Goal: Communication & Community: Connect with others

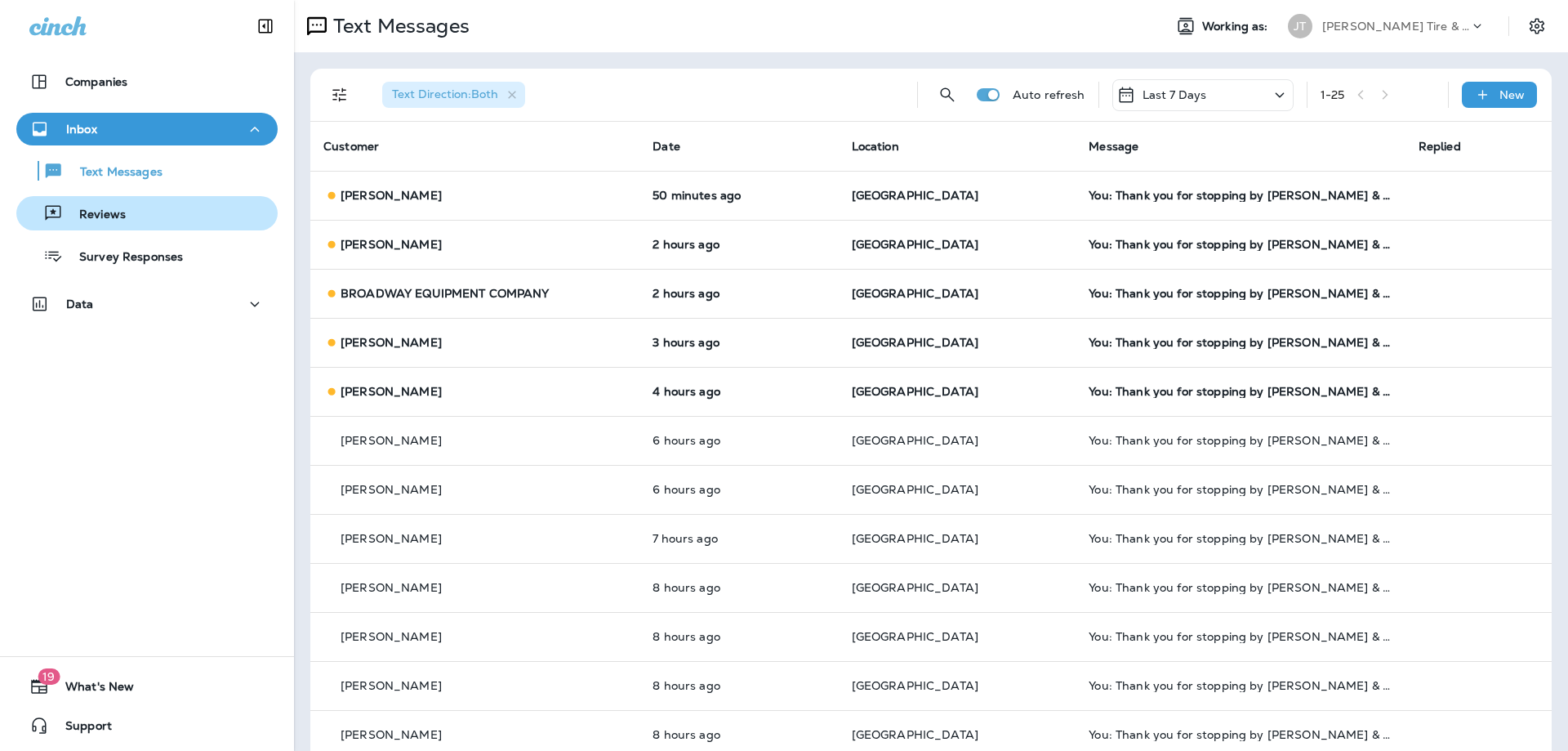
click at [157, 227] on button "Reviews" at bounding box center [147, 213] width 261 height 34
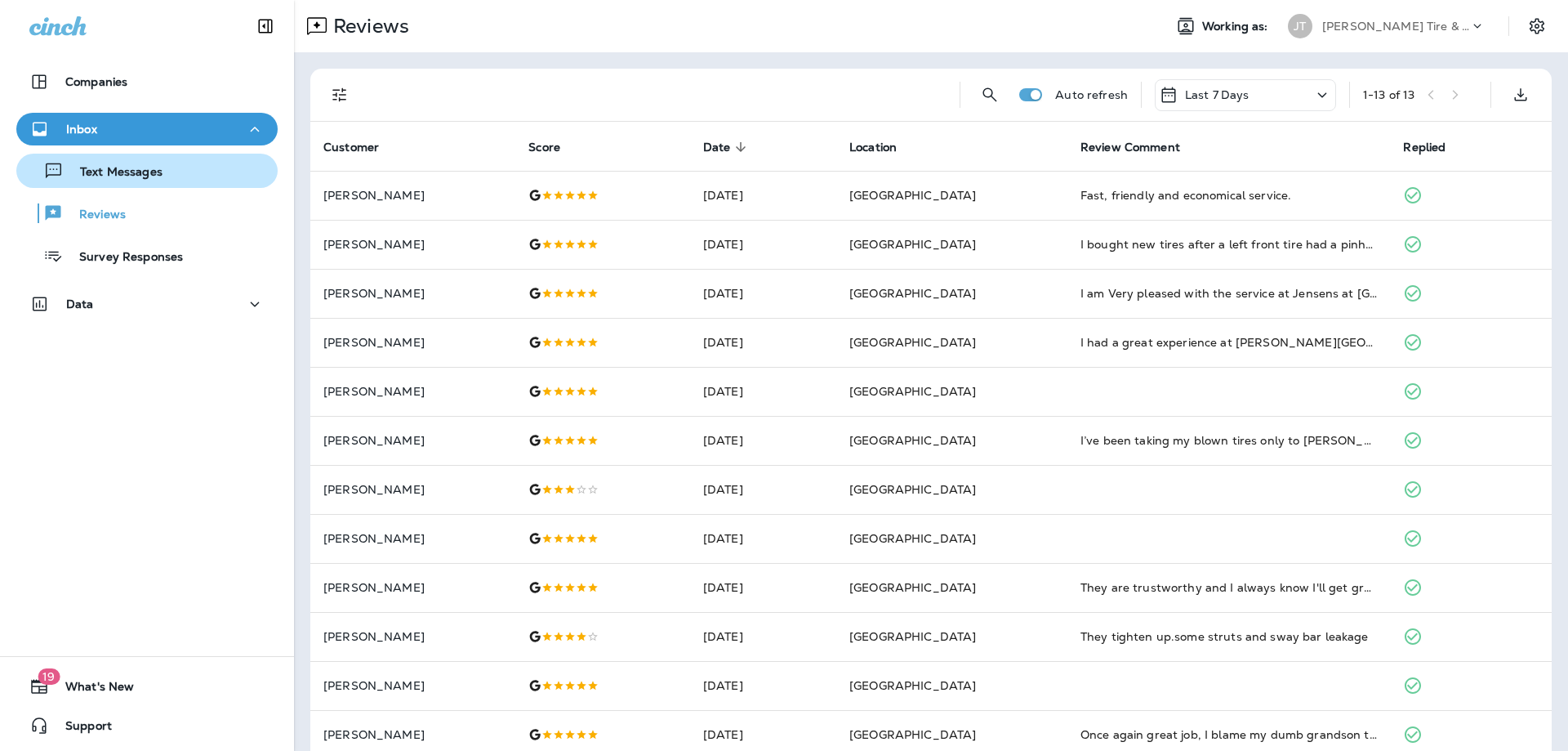
click at [186, 176] on div "Text Messages" at bounding box center [148, 171] width 249 height 25
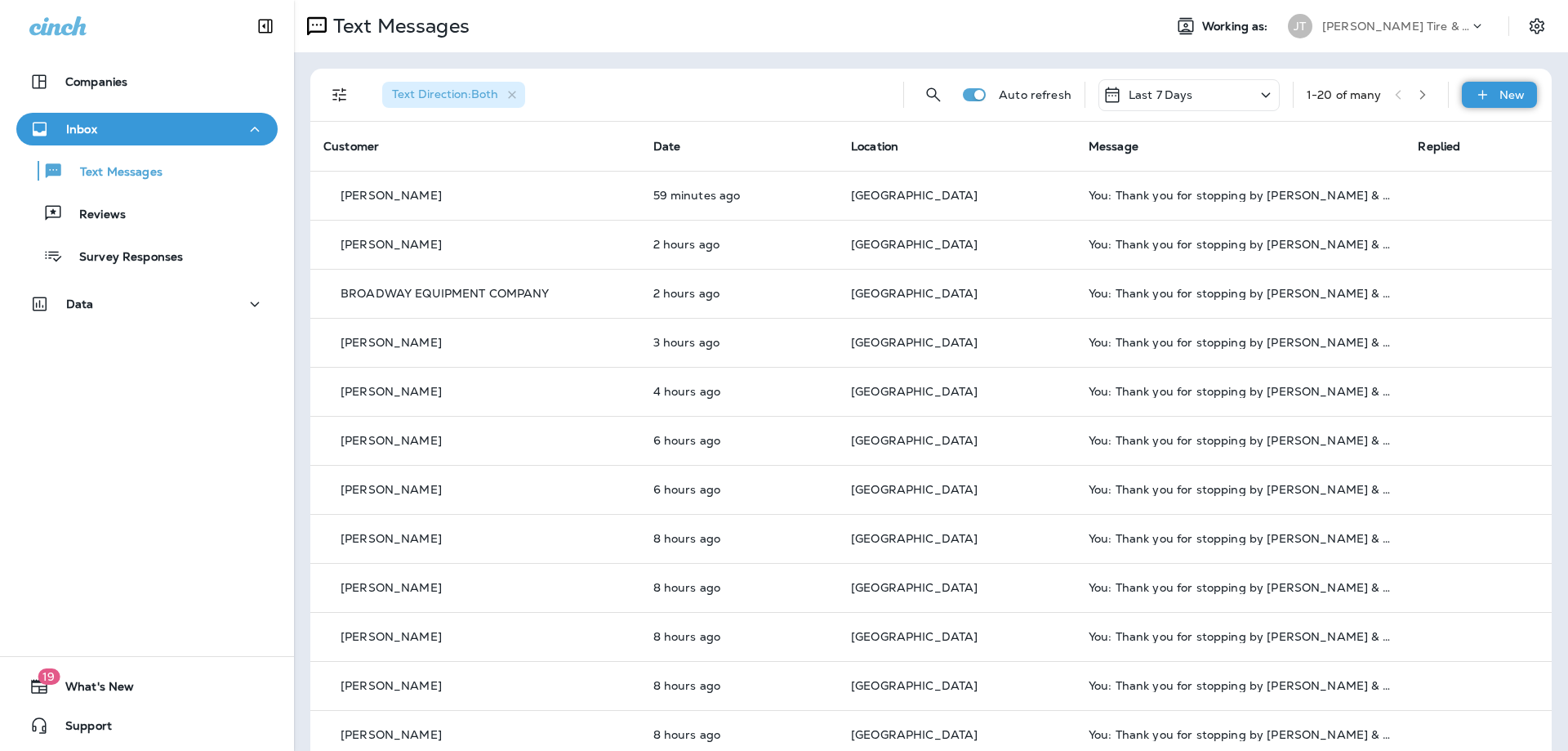
click at [1496, 99] on div "New" at bounding box center [1499, 95] width 75 height 27
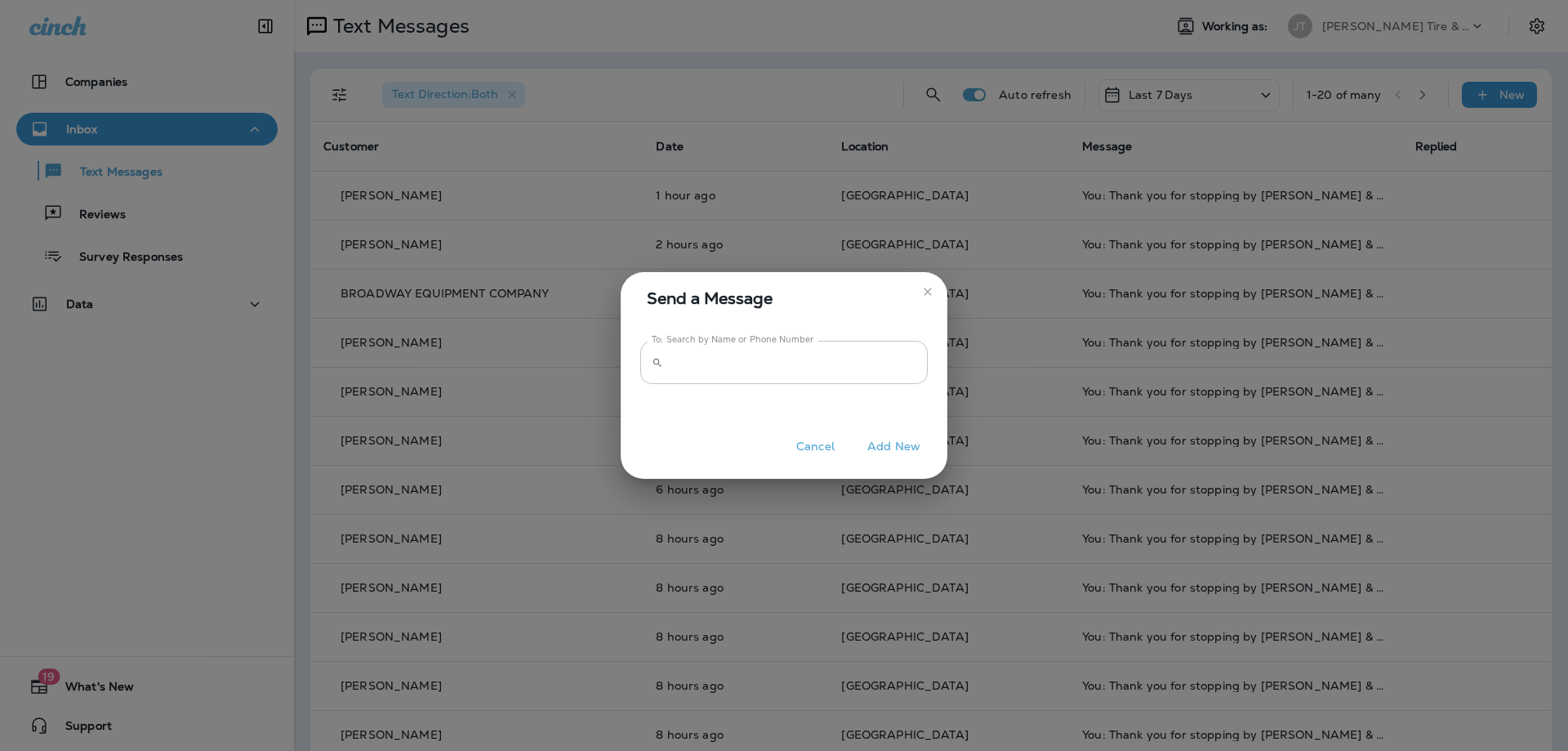
click at [845, 366] on input "To: Search by Name or Phone Number" at bounding box center [798, 362] width 258 height 43
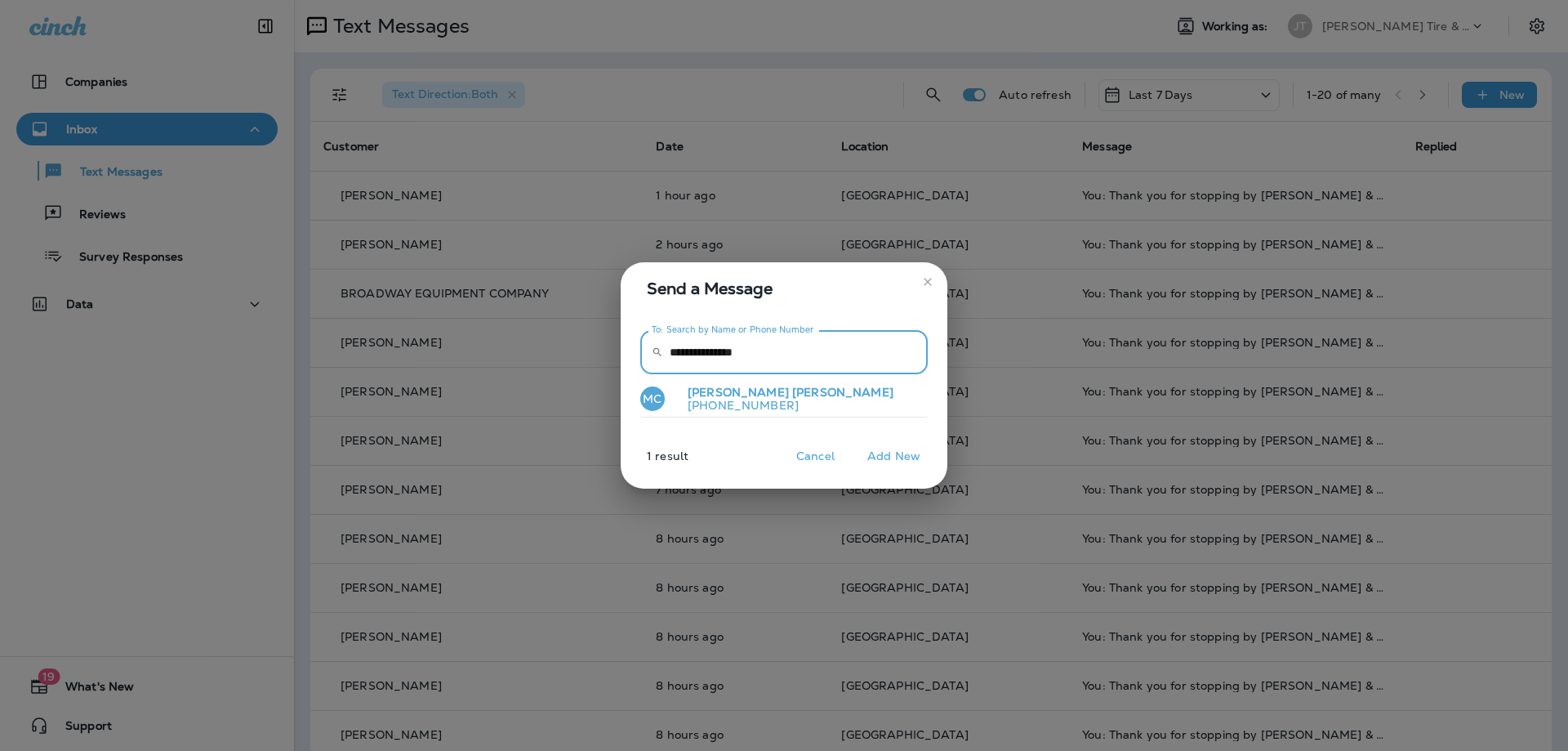
type input "**********"
click at [729, 403] on p "[PHONE_NUMBER]" at bounding box center [784, 405] width 219 height 13
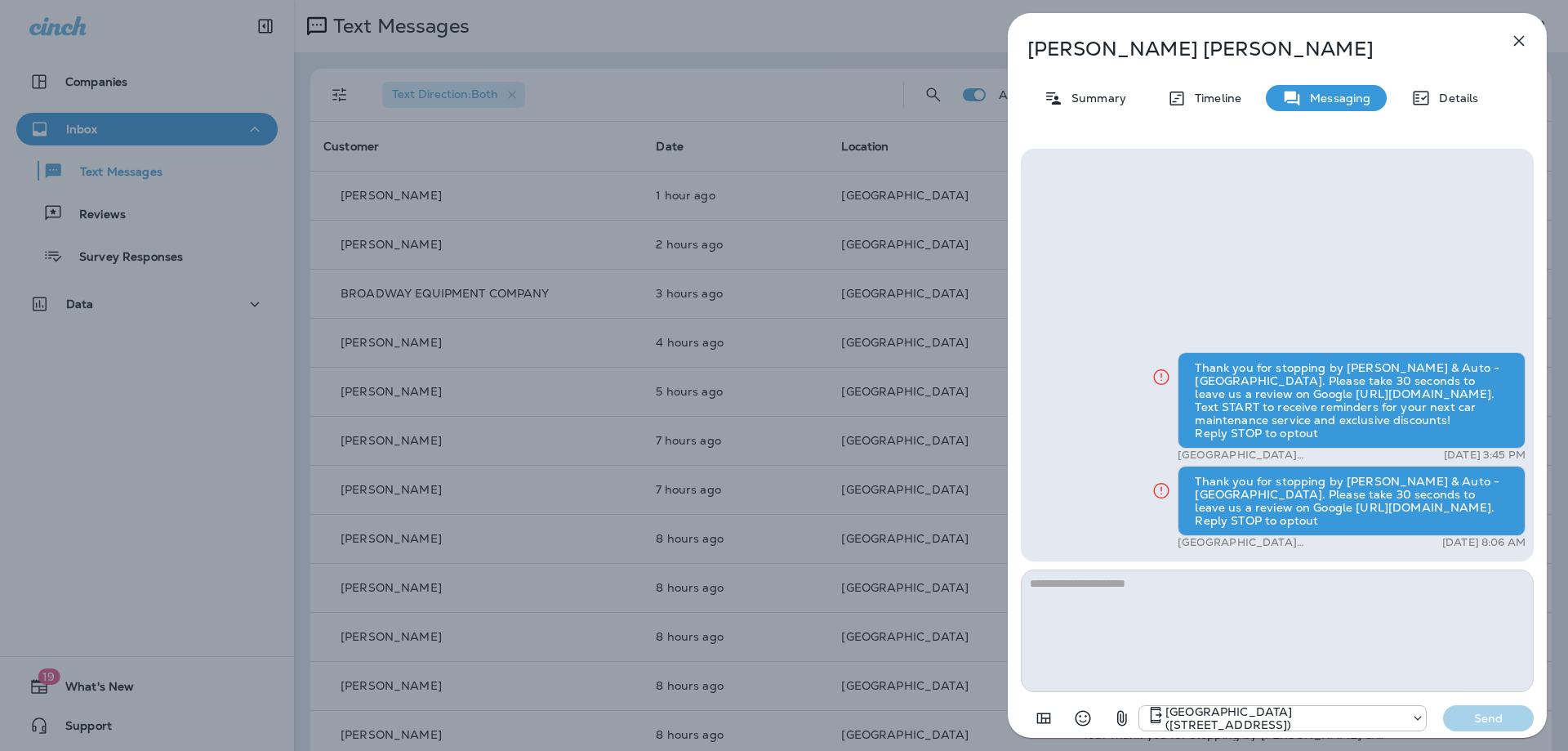
click at [1518, 42] on icon "button" at bounding box center [1519, 41] width 11 height 11
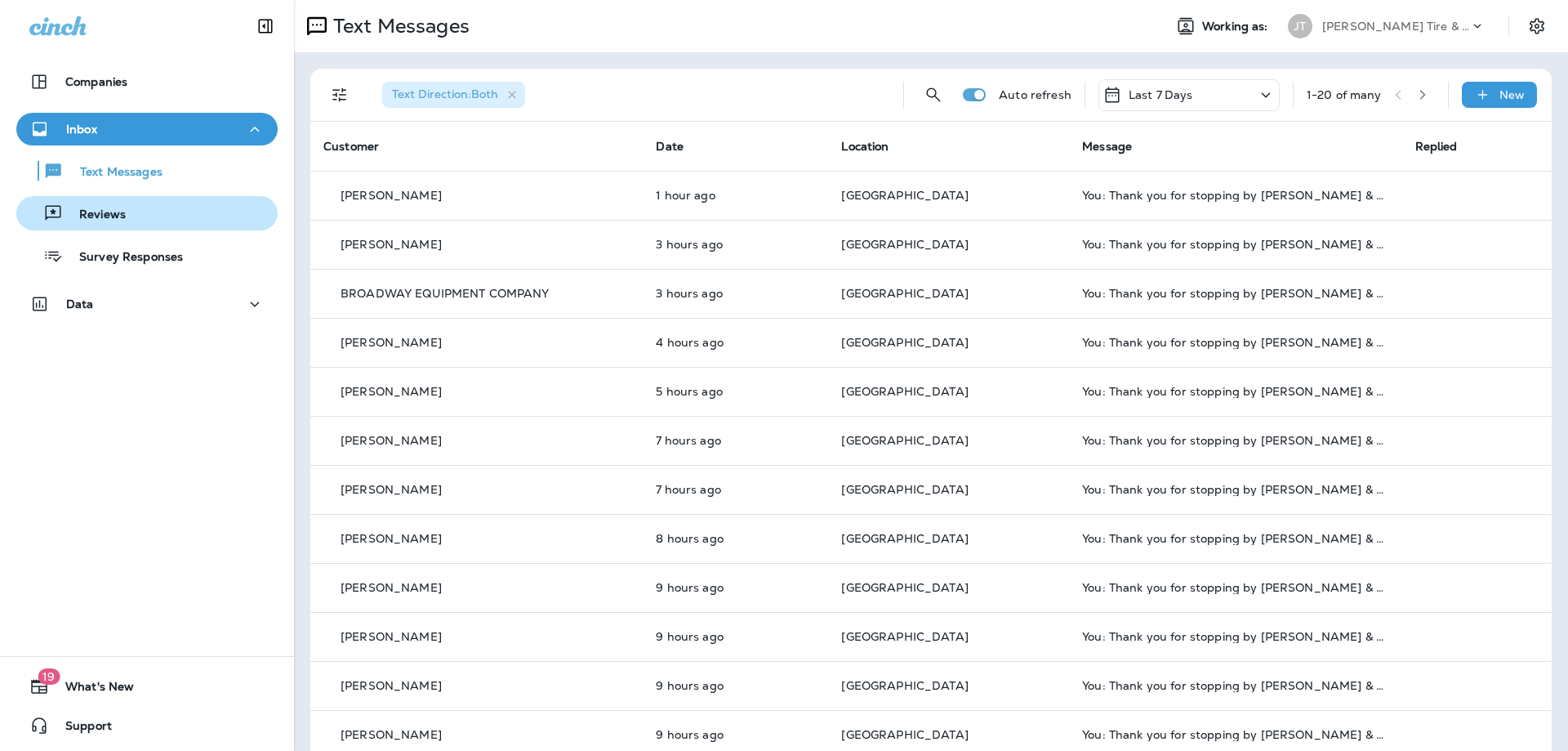
click at [144, 205] on div "Reviews" at bounding box center [148, 213] width 249 height 25
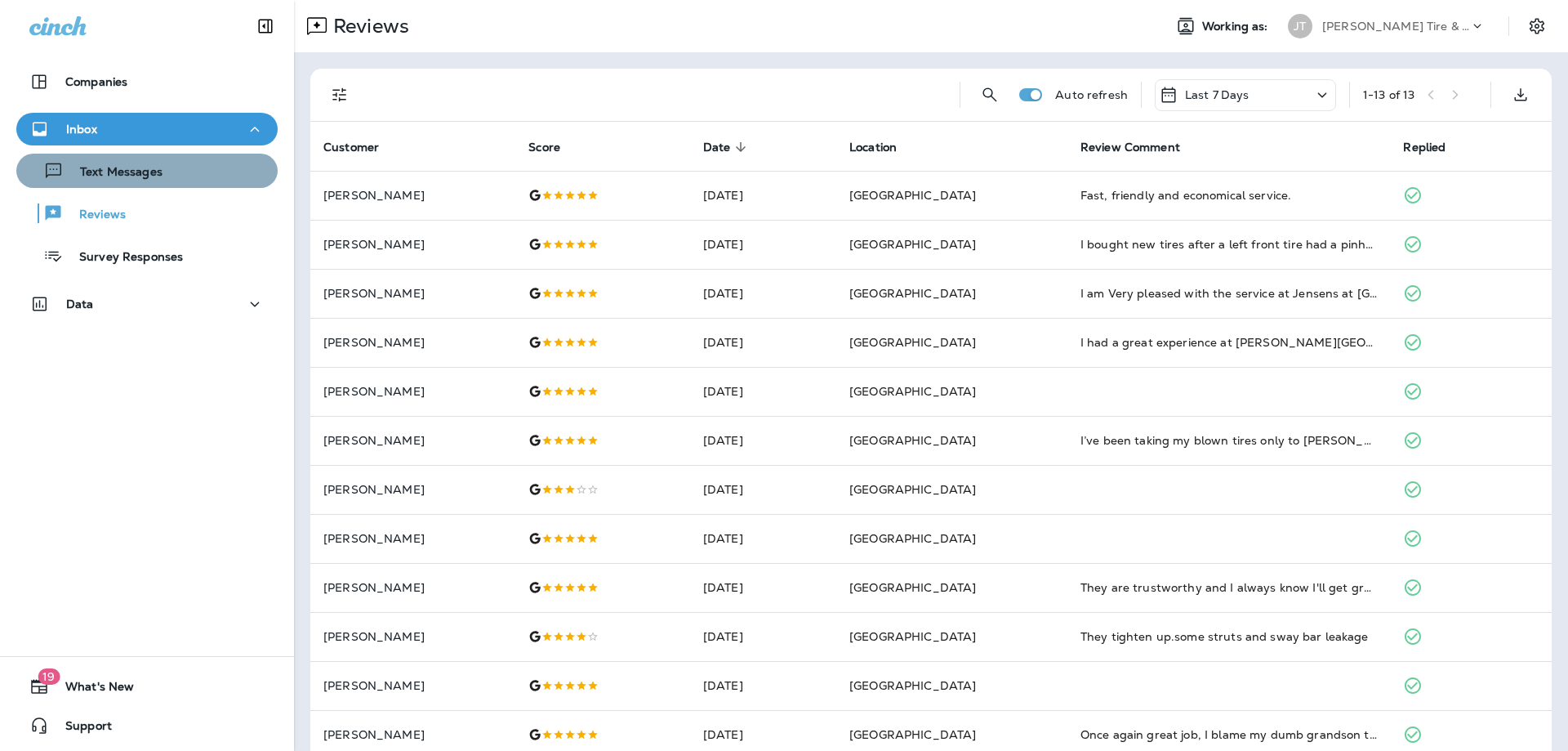
click at [177, 170] on div "Text Messages" at bounding box center [148, 171] width 249 height 25
